Goal: Find specific page/section: Find specific page/section

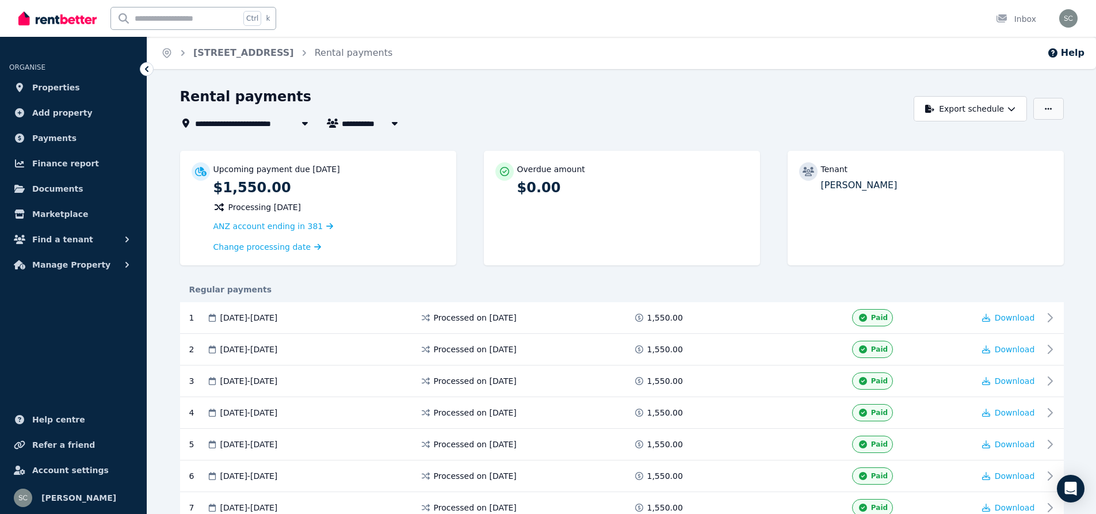
click at [1042, 107] on button "button" at bounding box center [1048, 109] width 30 height 22
click at [735, 109] on div "Rental payments" at bounding box center [544, 98] width 728 height 22
click at [378, 121] on span "[PERSON_NAME]" at bounding box center [385, 123] width 87 height 14
type input "**********"
click at [379, 140] on span "[PERSON_NAME]" at bounding box center [407, 145] width 116 height 12
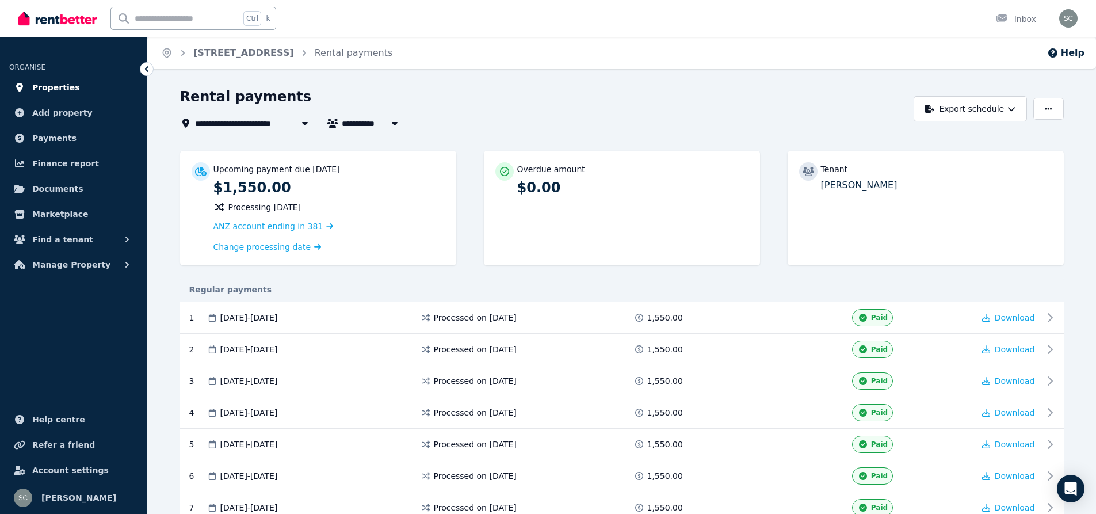
click at [56, 89] on span "Properties" at bounding box center [56, 88] width 48 height 14
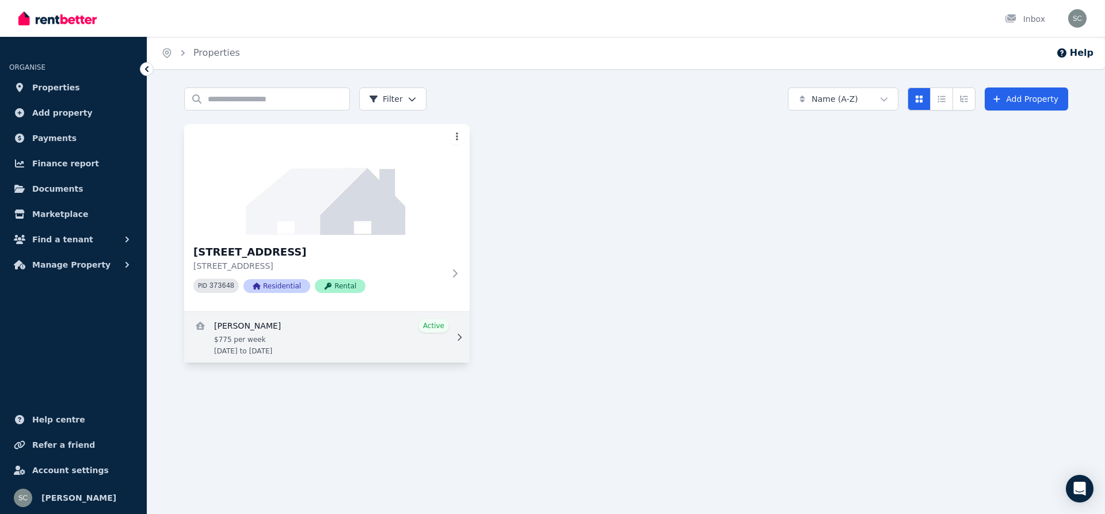
click at [247, 341] on link "View details for Ansu Dolley" at bounding box center [326, 337] width 285 height 51
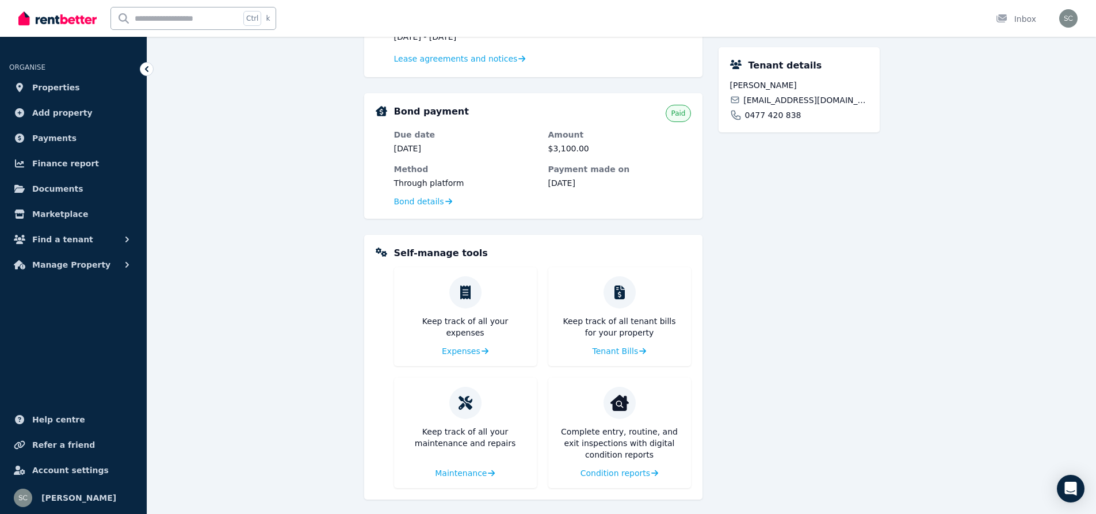
scroll to position [316, 0]
